Goal: Transaction & Acquisition: Purchase product/service

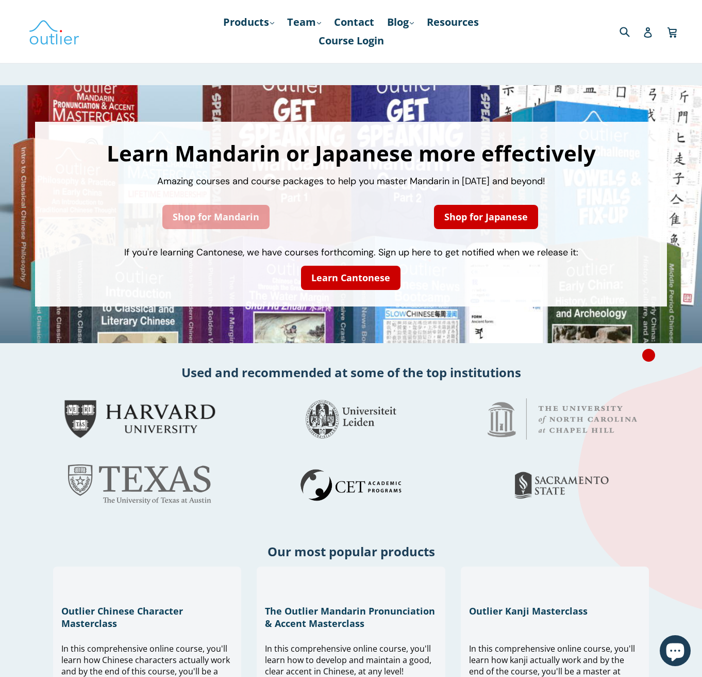
click at [236, 225] on link "Shop for Mandarin" at bounding box center [215, 217] width 107 height 24
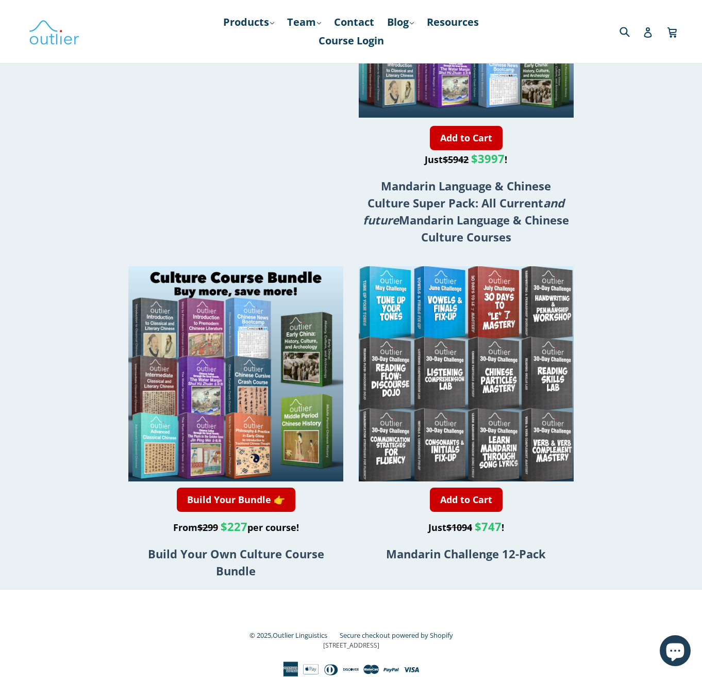
scroll to position [1754, 0]
click at [466, 136] on link "Add to Cart" at bounding box center [466, 138] width 73 height 24
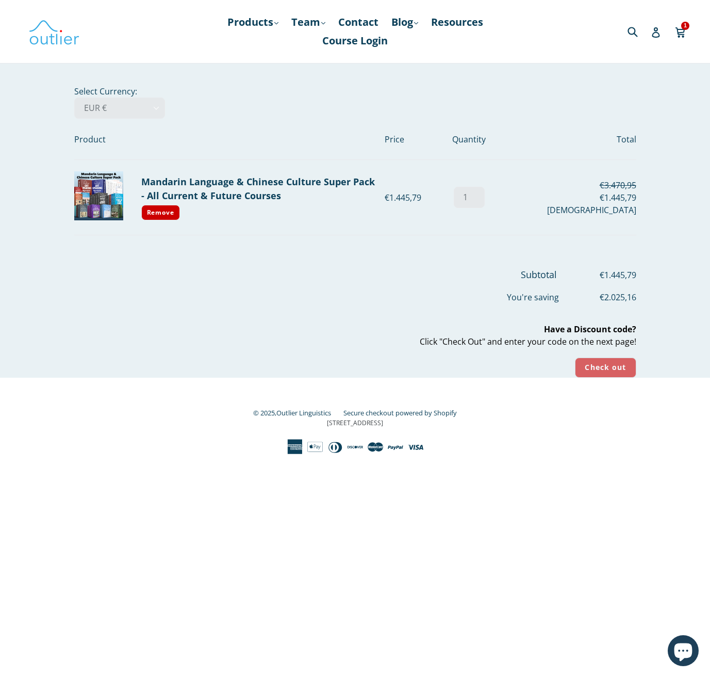
click at [602, 369] on input "Check out" at bounding box center [605, 367] width 61 height 20
